Goal: Task Accomplishment & Management: Manage account settings

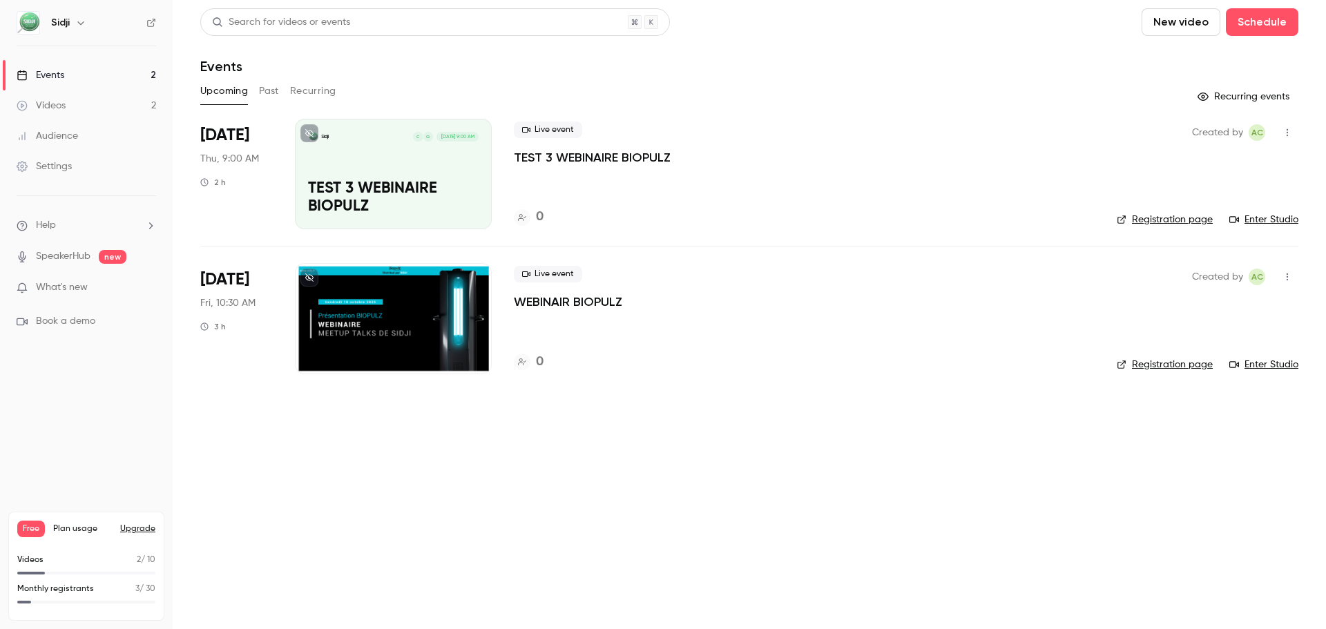
click at [115, 76] on link "Events 2" at bounding box center [86, 75] width 173 height 30
click at [102, 115] on link "Videos 2" at bounding box center [86, 105] width 173 height 30
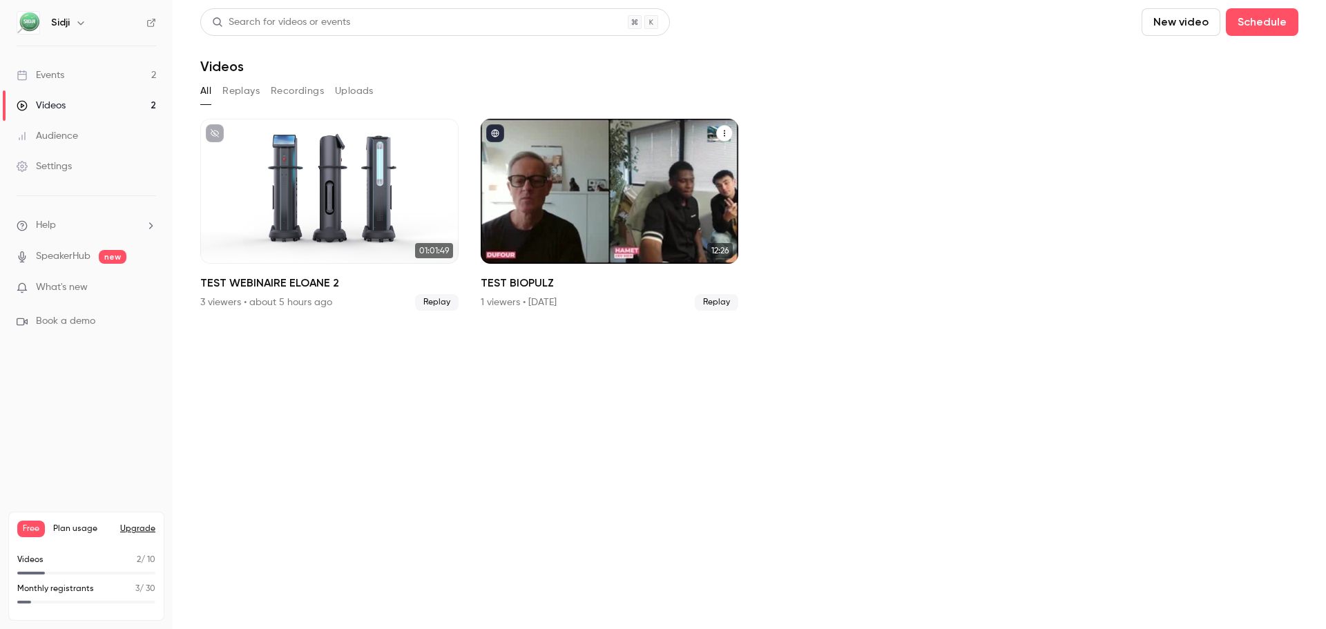
click at [725, 137] on icon "TEST BIOPULZ" at bounding box center [724, 133] width 8 height 8
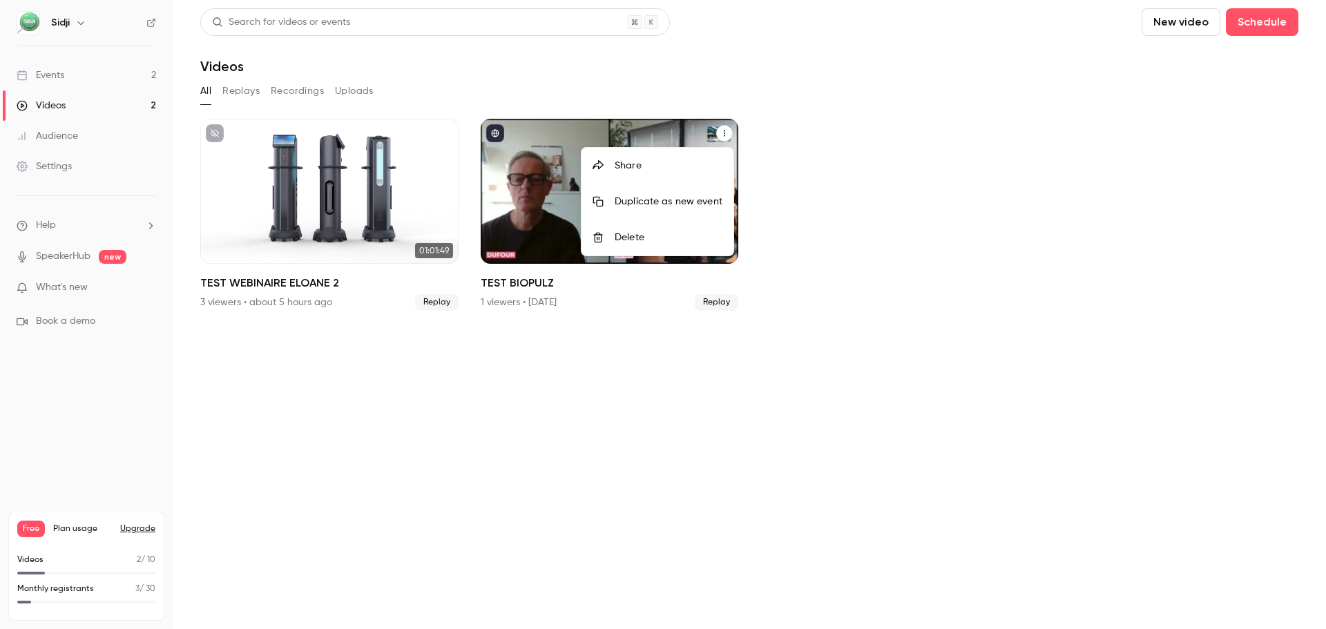
click at [651, 236] on div "Delete" at bounding box center [669, 238] width 108 height 14
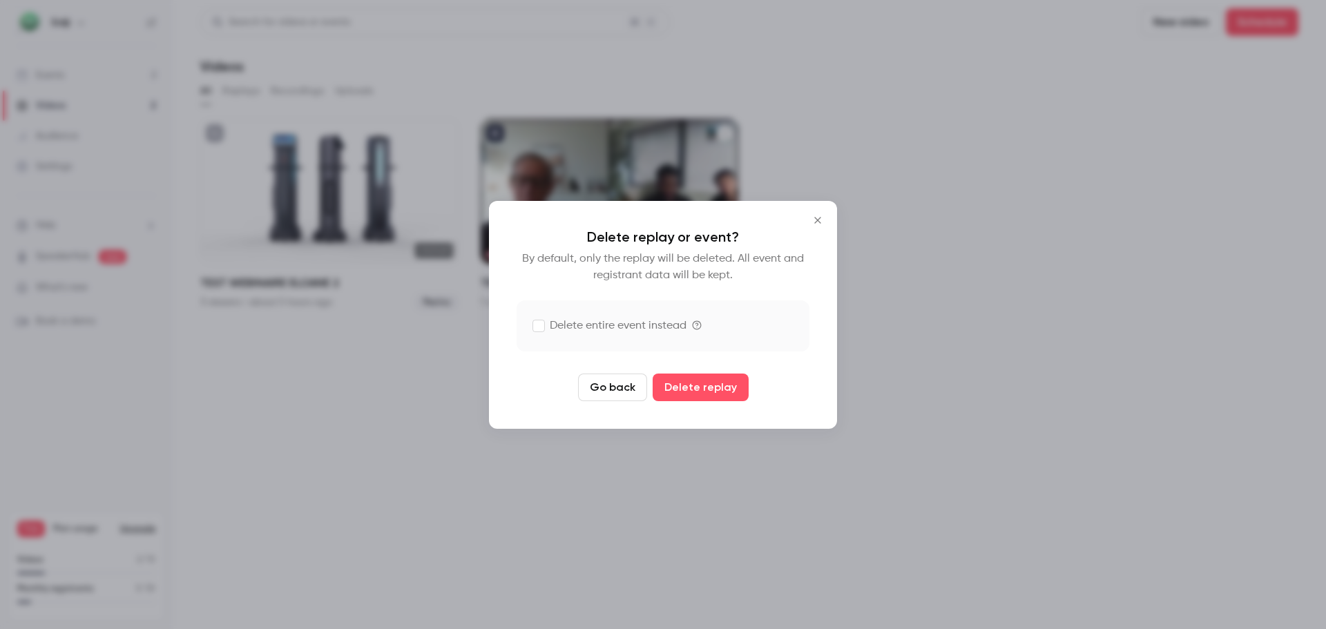
click at [626, 334] on label "Delete entire event instead" at bounding box center [663, 325] width 293 height 51
click at [707, 393] on button "Delete replay and event" at bounding box center [700, 388] width 153 height 28
click at [716, 391] on button "Delete replay and event" at bounding box center [700, 388] width 153 height 28
click at [717, 390] on button "Delete replay and event" at bounding box center [700, 388] width 153 height 28
click at [597, 338] on label "Delete entire event instead" at bounding box center [663, 325] width 293 height 51
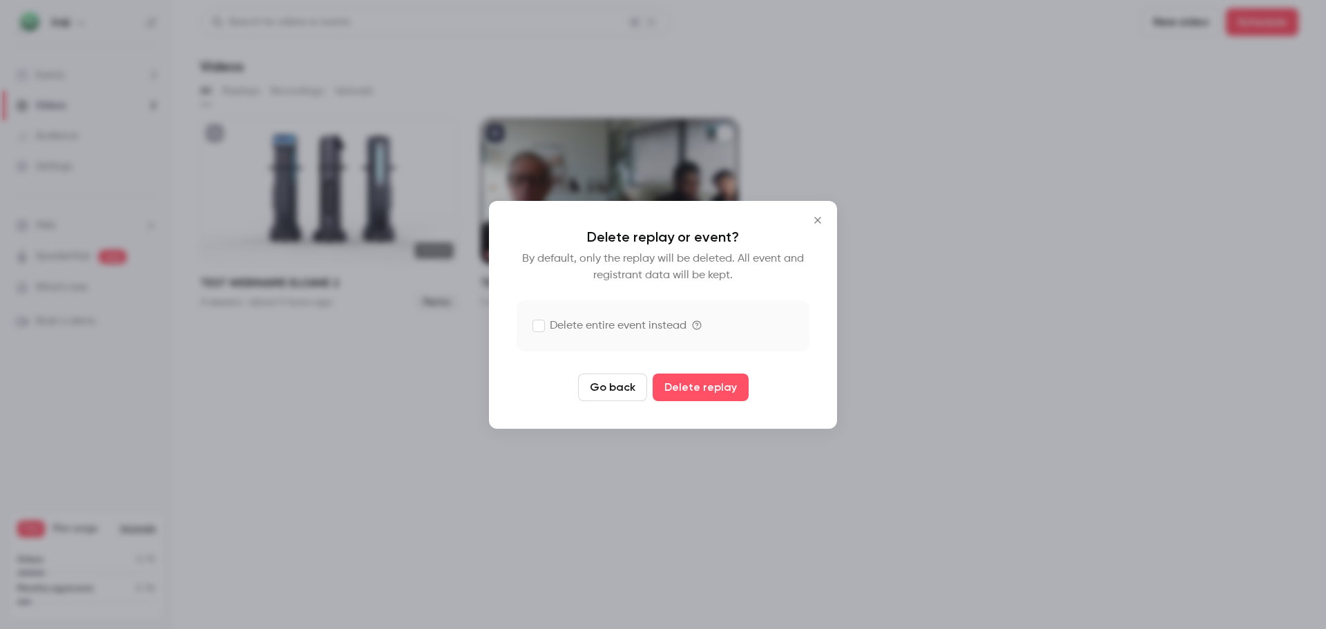
click at [616, 337] on label "Delete entire event instead" at bounding box center [663, 325] width 293 height 51
click at [673, 383] on button "Delete replay and event" at bounding box center [700, 388] width 153 height 28
click at [613, 323] on label "Delete entire event instead" at bounding box center [609, 326] width 153 height 17
click at [691, 380] on button "Delete replay" at bounding box center [701, 388] width 96 height 28
click at [696, 388] on button "Delete replay" at bounding box center [701, 388] width 96 height 28
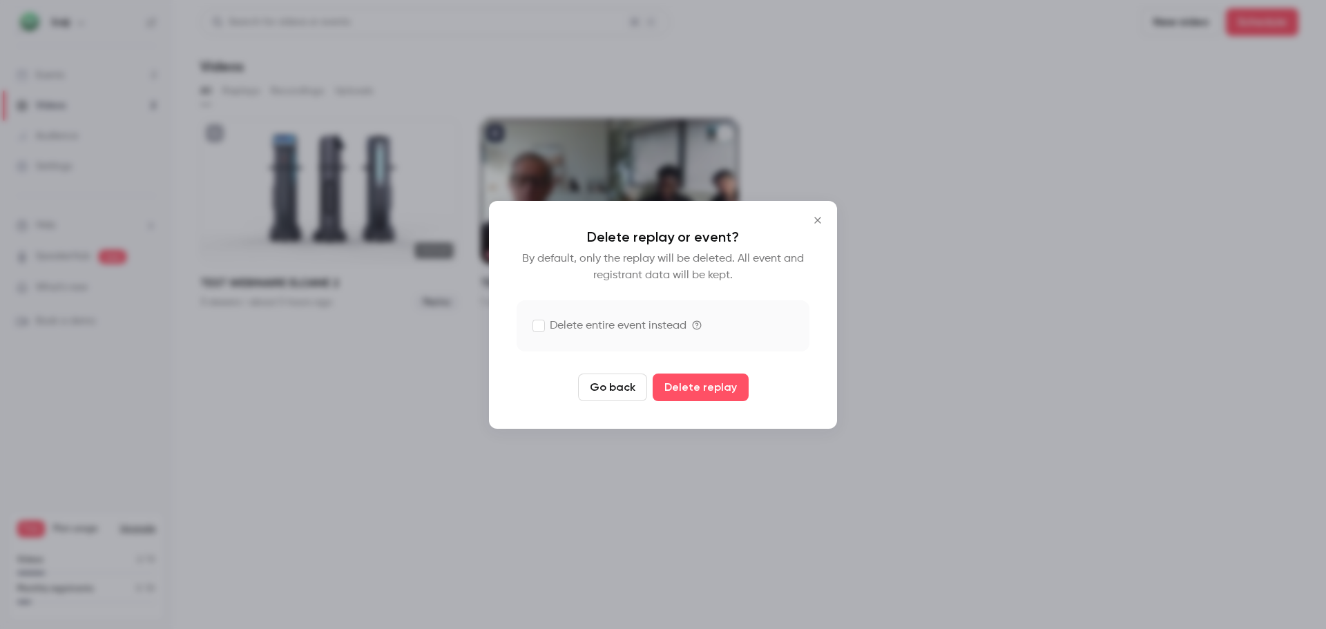
click at [561, 325] on label "Delete entire event instead" at bounding box center [609, 326] width 153 height 17
click at [694, 382] on button "Delete replay and event" at bounding box center [700, 388] width 153 height 28
click at [694, 383] on button "Delete replay and event" at bounding box center [700, 388] width 153 height 28
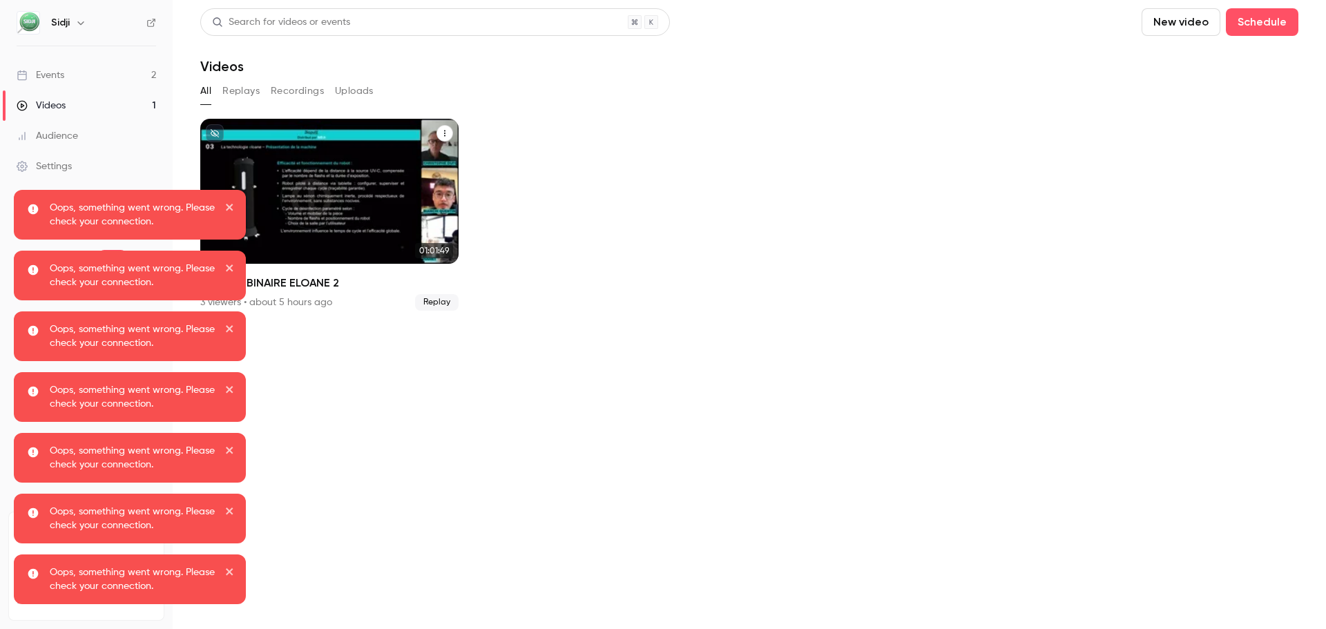
click at [449, 134] on button "TEST WEBINAIRE ELOANE 2" at bounding box center [445, 133] width 17 height 17
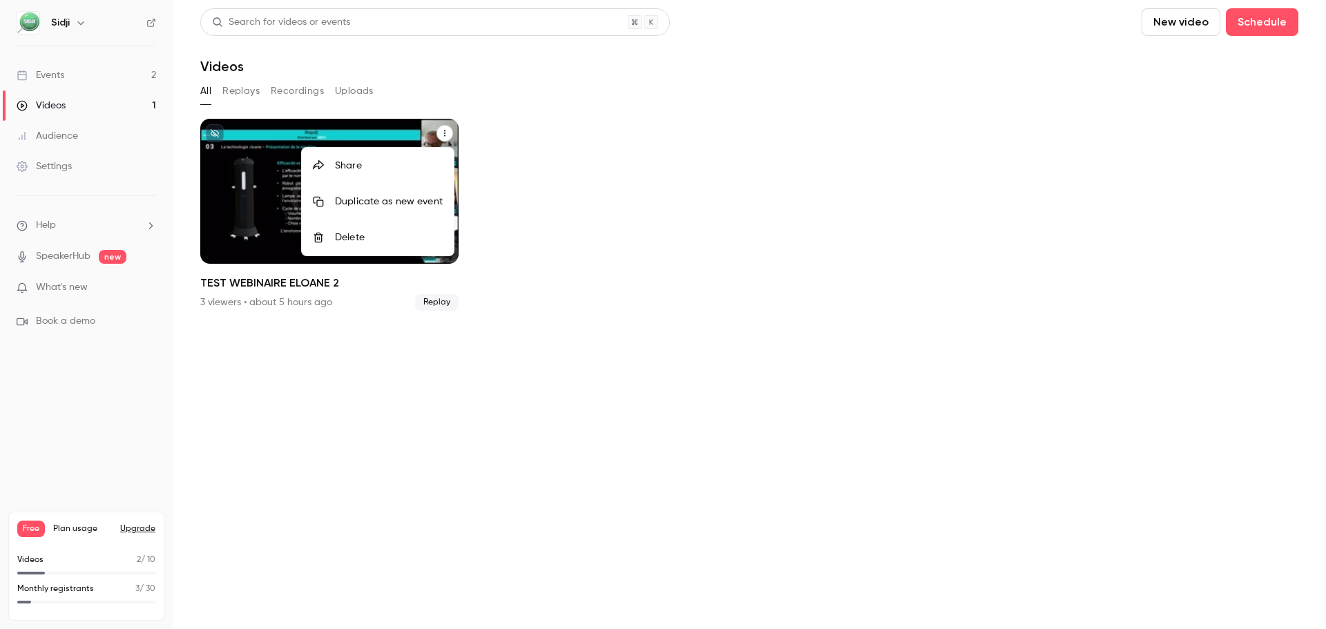
click at [686, 269] on div at bounding box center [663, 314] width 1326 height 629
